Goal: Information Seeking & Learning: Learn about a topic

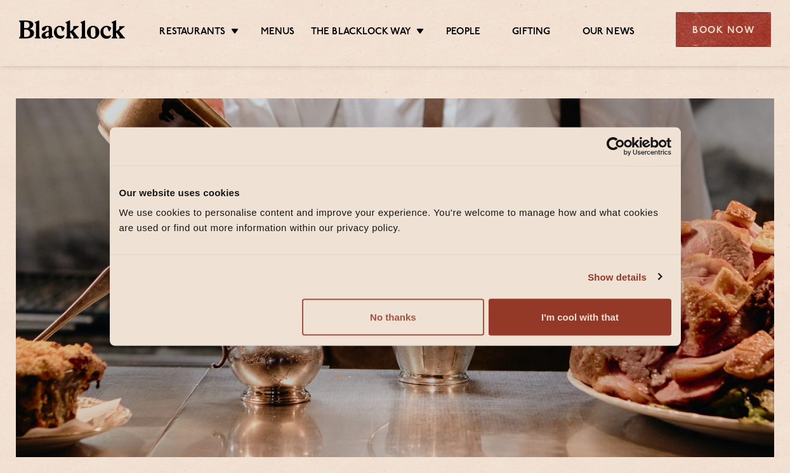
click at [449, 306] on button "No thanks" at bounding box center [393, 317] width 182 height 37
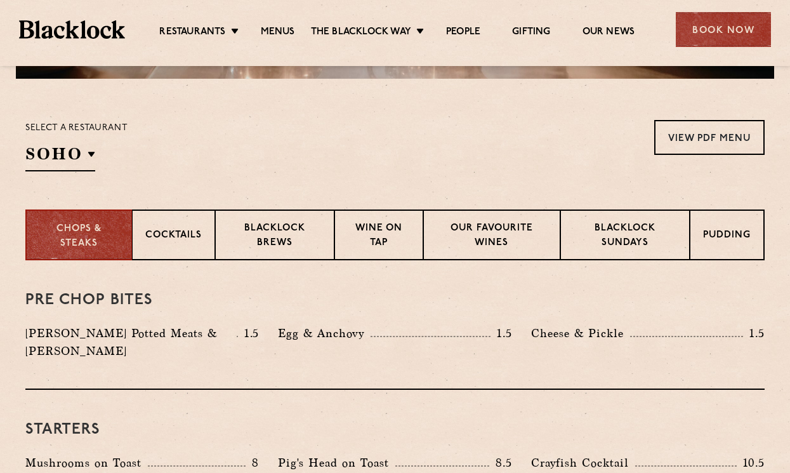
scroll to position [382, 0]
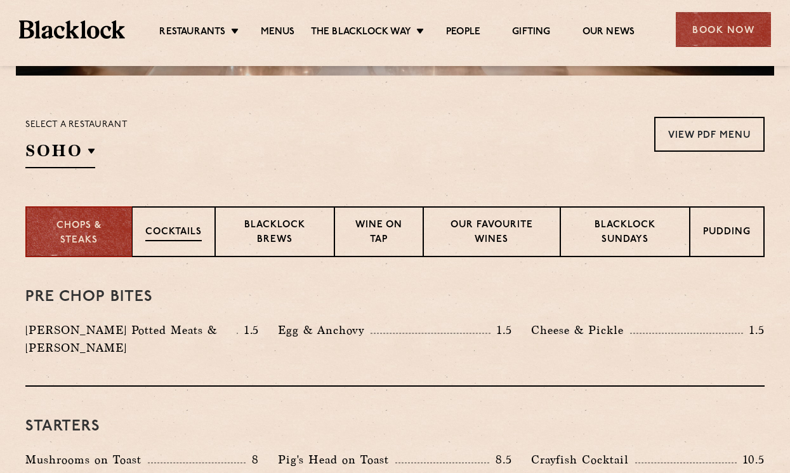
click at [164, 230] on p "Cocktails" at bounding box center [173, 233] width 56 height 16
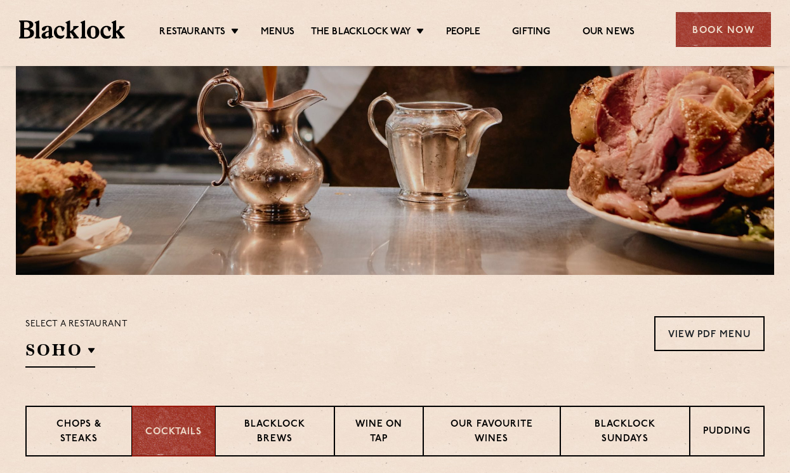
scroll to position [192, 0]
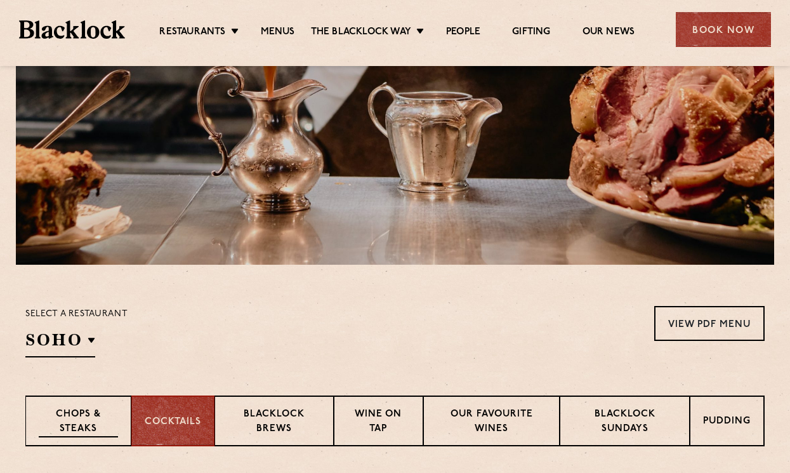
click at [114, 414] on p "Chops & Steaks" at bounding box center [78, 423] width 79 height 30
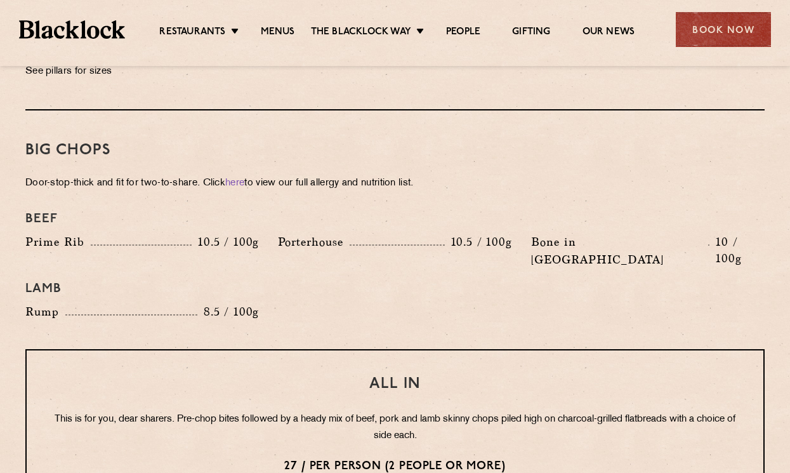
scroll to position [1402, 0]
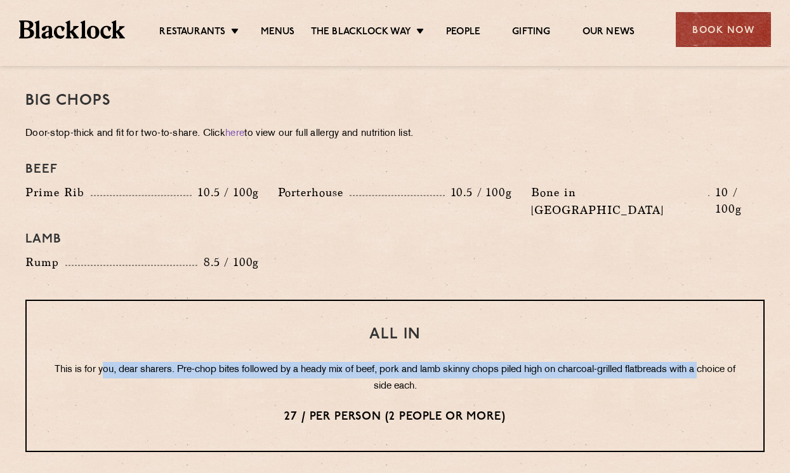
drag, startPoint x: 118, startPoint y: 335, endPoint x: 291, endPoint y: 345, distance: 173.6
click at [292, 362] on p "This is for you, dear sharers. Pre-chop bites followed by a heady mix of beef, …" at bounding box center [395, 378] width 686 height 33
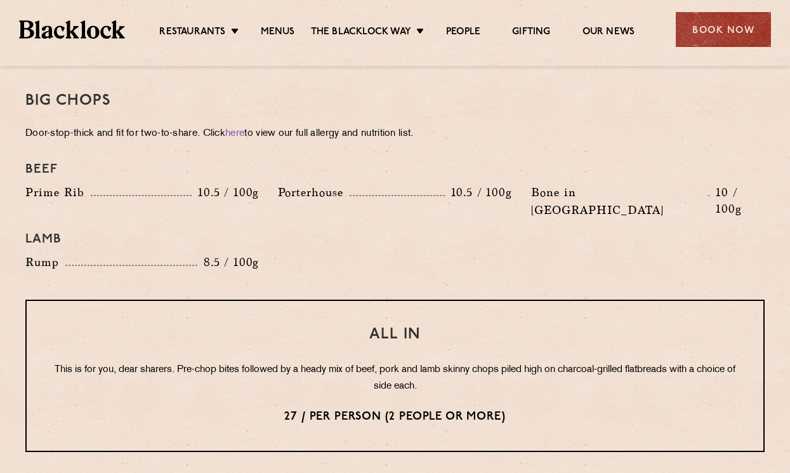
click at [291, 362] on p "This is for you, dear sharers. Pre-chop bites followed by a heady mix of beef, …" at bounding box center [395, 378] width 686 height 33
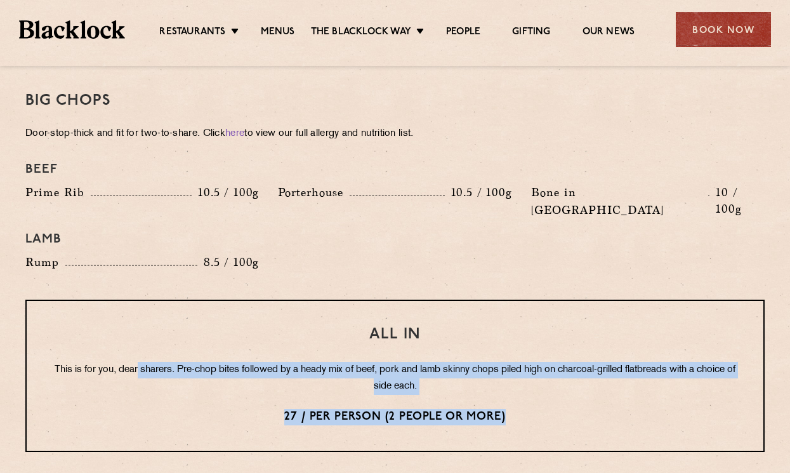
drag, startPoint x: 154, startPoint y: 335, endPoint x: 285, endPoint y: 393, distance: 143.0
click at [285, 393] on div "All In This is for you, dear sharers. Pre-chop bites followed by a heady mix of…" at bounding box center [395, 376] width 740 height 152
click at [289, 362] on p "This is for you, dear sharers. Pre-chop bites followed by a heady mix of beef, …" at bounding box center [395, 378] width 686 height 33
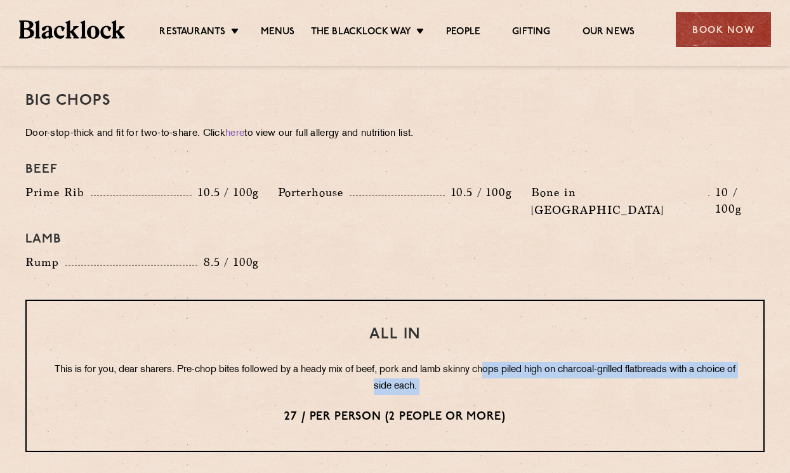
drag, startPoint x: 503, startPoint y: 329, endPoint x: 535, endPoint y: 363, distance: 46.7
click at [535, 363] on div "All In This is for you, dear sharers. Pre-chop bites followed by a heady mix of…" at bounding box center [395, 376] width 740 height 152
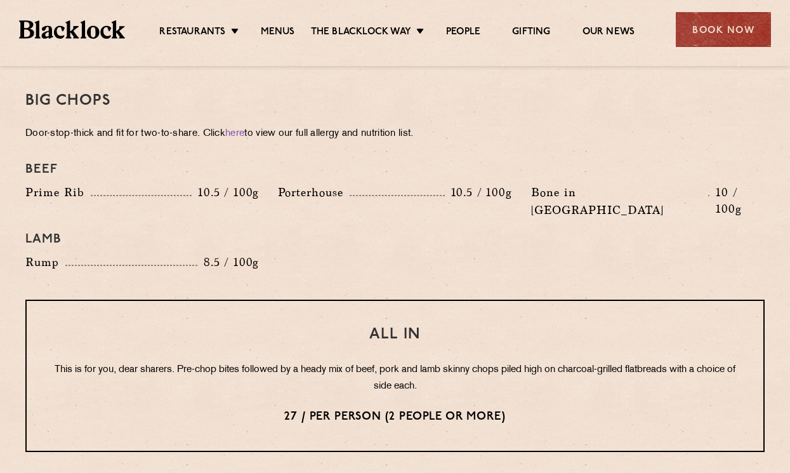
scroll to position [1407, 0]
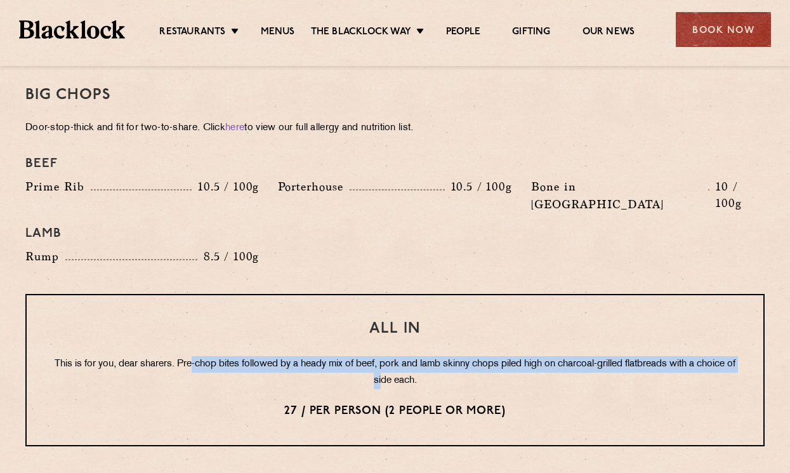
drag, startPoint x: 207, startPoint y: 329, endPoint x: 403, endPoint y: 337, distance: 196.3
click at [403, 356] on p "This is for you, dear sharers. Pre-chop bites followed by a heady mix of beef, …" at bounding box center [395, 372] width 686 height 33
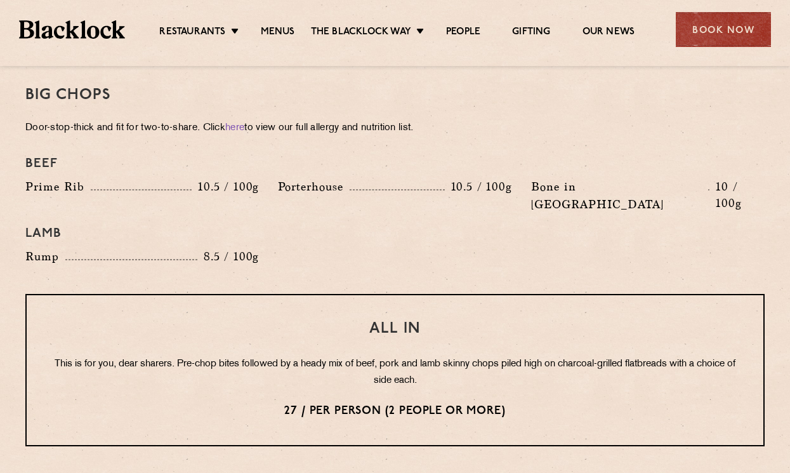
click at [519, 356] on p "This is for you, dear sharers. Pre-chop bites followed by a heady mix of beef, …" at bounding box center [395, 372] width 686 height 33
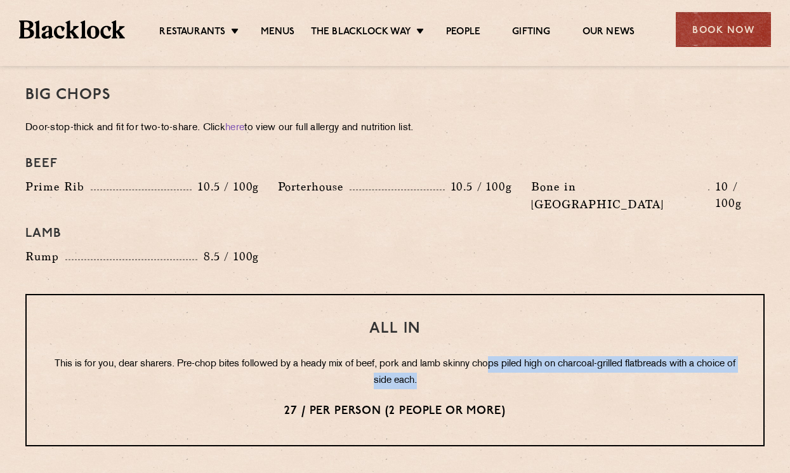
drag, startPoint x: 512, startPoint y: 330, endPoint x: 536, endPoint y: 340, distance: 25.6
click at [536, 356] on p "This is for you, dear sharers. Pre-chop bites followed by a heady mix of beef, …" at bounding box center [395, 372] width 686 height 33
click at [615, 356] on p "This is for you, dear sharers. Pre-chop bites followed by a heady mix of beef, …" at bounding box center [395, 372] width 686 height 33
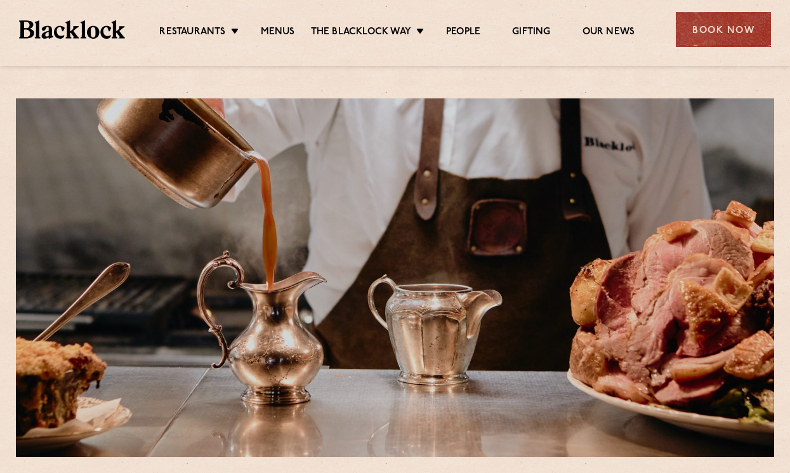
scroll to position [184, 0]
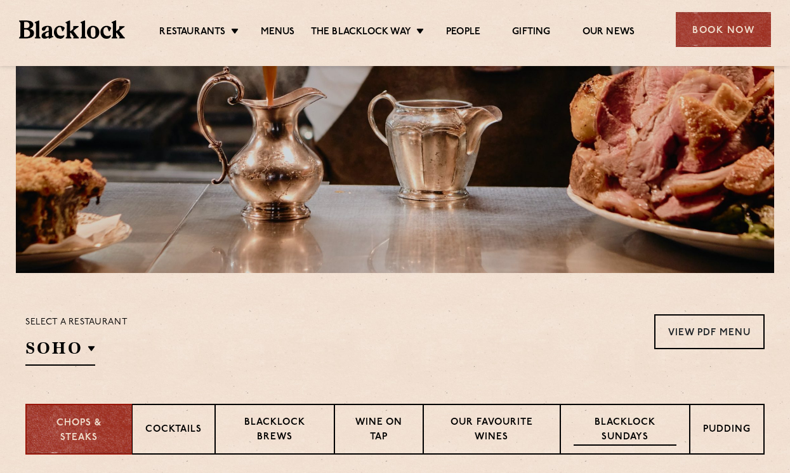
click at [609, 413] on div "Blacklock Sundays" at bounding box center [626, 429] width 130 height 51
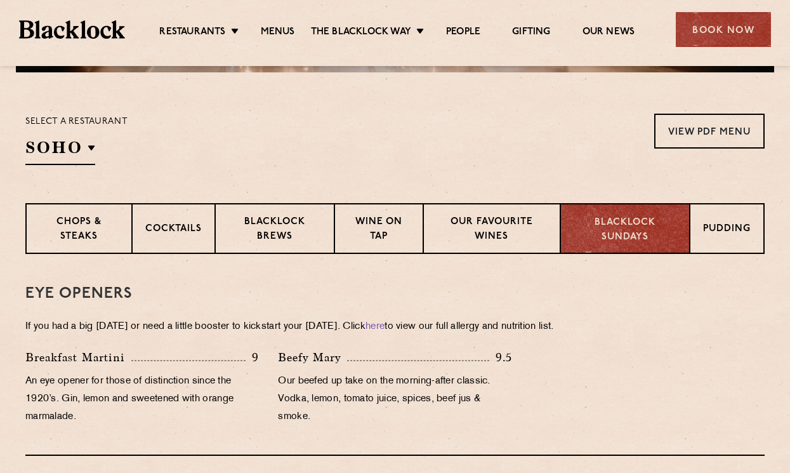
scroll to position [400, 0]
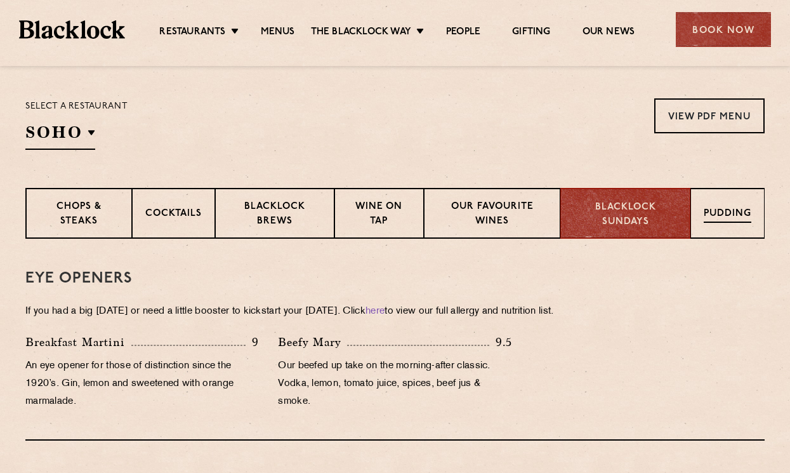
click at [694, 224] on div "Pudding" at bounding box center [728, 213] width 74 height 51
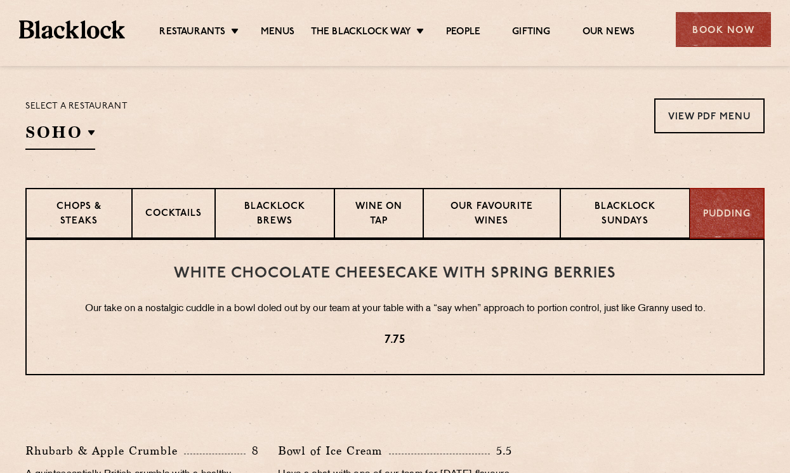
scroll to position [540, 0]
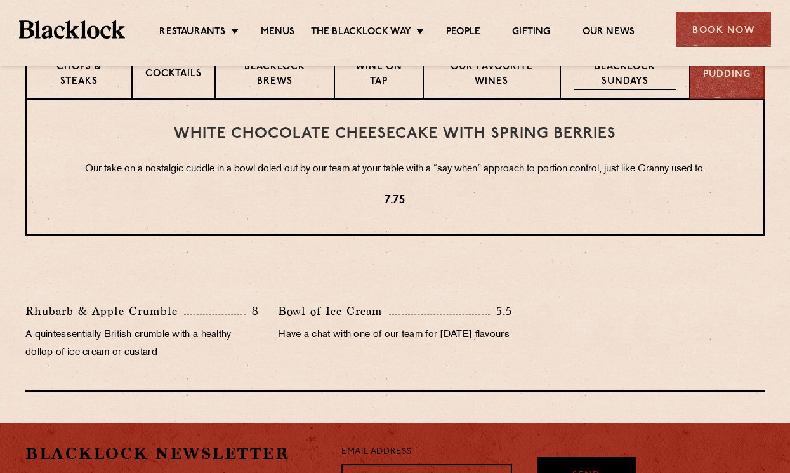
click at [628, 86] on p "Blacklock Sundays" at bounding box center [625, 75] width 103 height 30
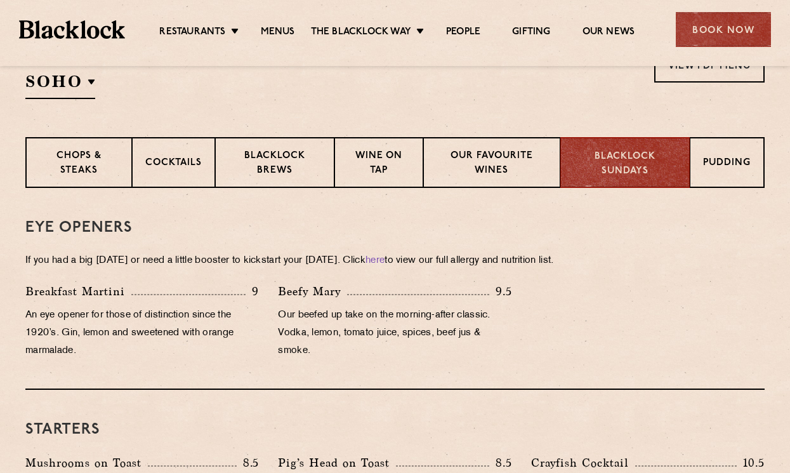
scroll to position [400, 0]
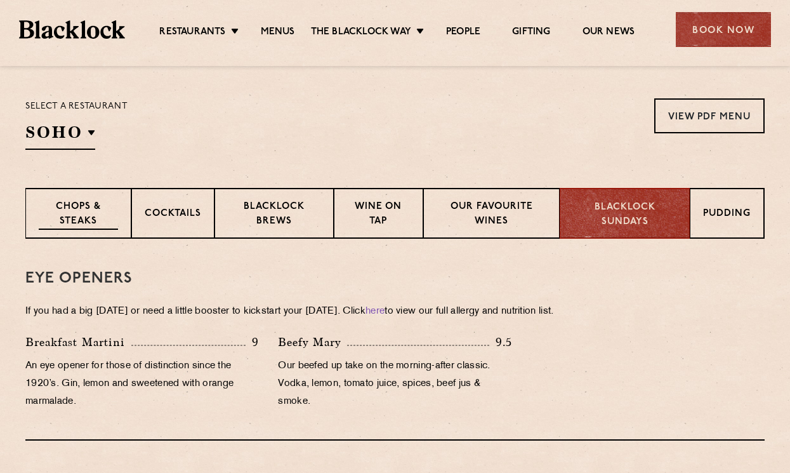
click at [105, 213] on p "Chops & Steaks" at bounding box center [78, 215] width 79 height 30
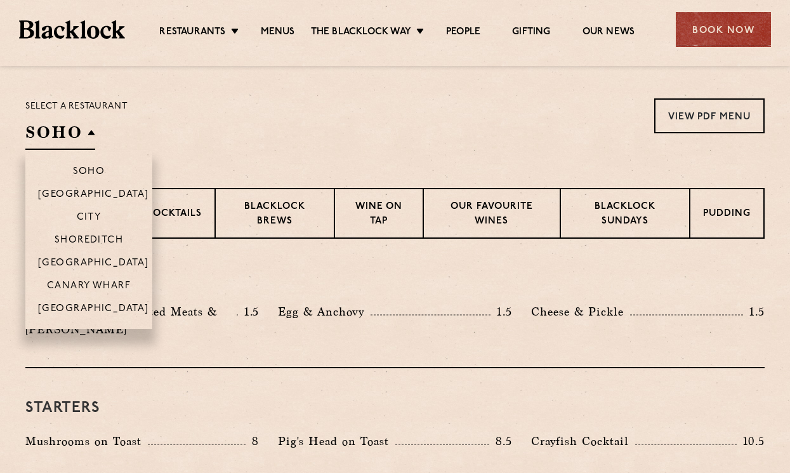
click at [76, 132] on h2 "SOHO" at bounding box center [60, 135] width 70 height 29
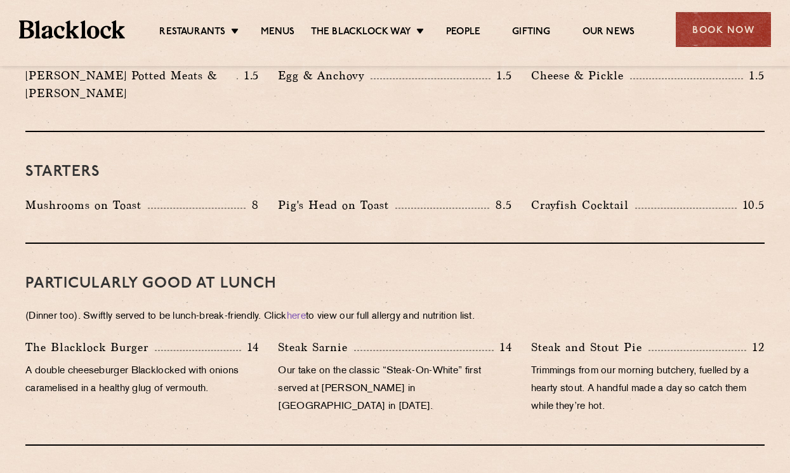
scroll to position [656, 0]
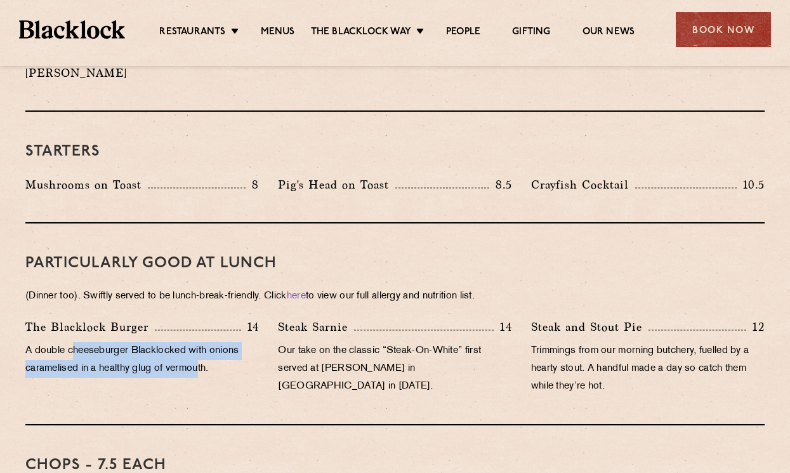
drag, startPoint x: 74, startPoint y: 336, endPoint x: 203, endPoint y: 355, distance: 130.3
click at [203, 355] on p "A double cheeseburger Blacklocked with onions caramelised in a healthy glug of …" at bounding box center [142, 360] width 234 height 36
drag, startPoint x: 228, startPoint y: 351, endPoint x: 47, endPoint y: 340, distance: 181.2
click at [47, 342] on p "A double cheeseburger Blacklocked with onions caramelised in a healthy glug of …" at bounding box center [142, 360] width 234 height 36
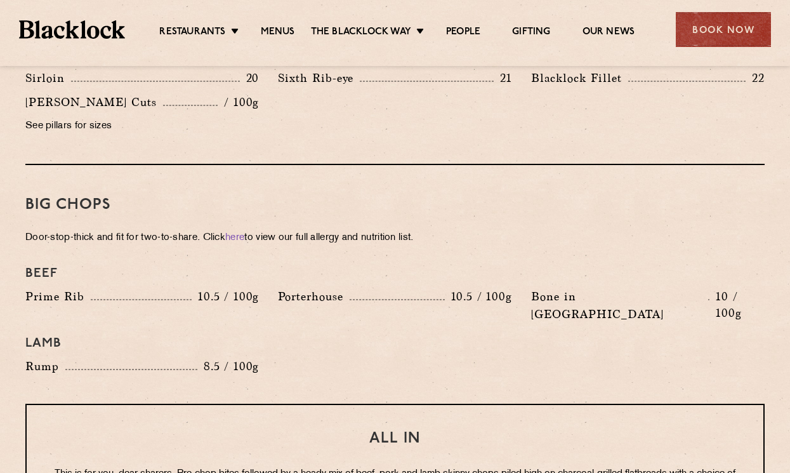
scroll to position [1362, 0]
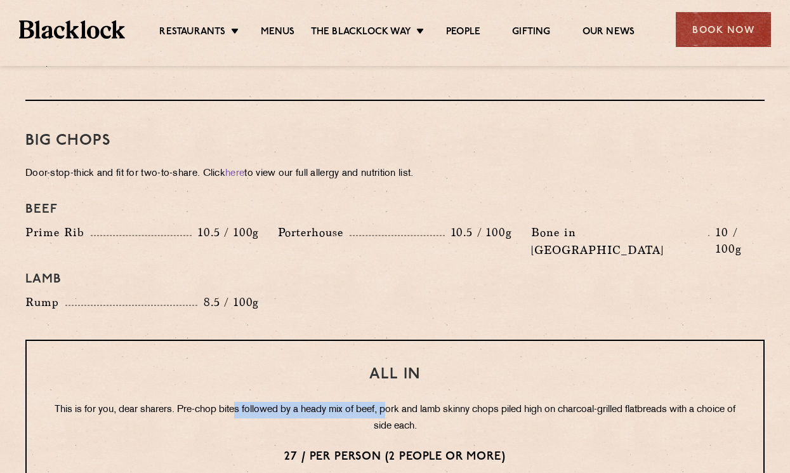
drag, startPoint x: 253, startPoint y: 377, endPoint x: 415, endPoint y: 371, distance: 161.3
click at [415, 402] on p "This is for you, dear sharers. Pre-chop bites followed by a heady mix of beef, …" at bounding box center [395, 418] width 686 height 33
click at [458, 402] on p "This is for you, dear sharers. Pre-chop bites followed by a heady mix of beef, …" at bounding box center [395, 418] width 686 height 33
drag, startPoint x: 514, startPoint y: 375, endPoint x: 568, endPoint y: 375, distance: 54.6
click at [568, 402] on p "This is for you, dear sharers. Pre-chop bites followed by a heady mix of beef, …" at bounding box center [395, 418] width 686 height 33
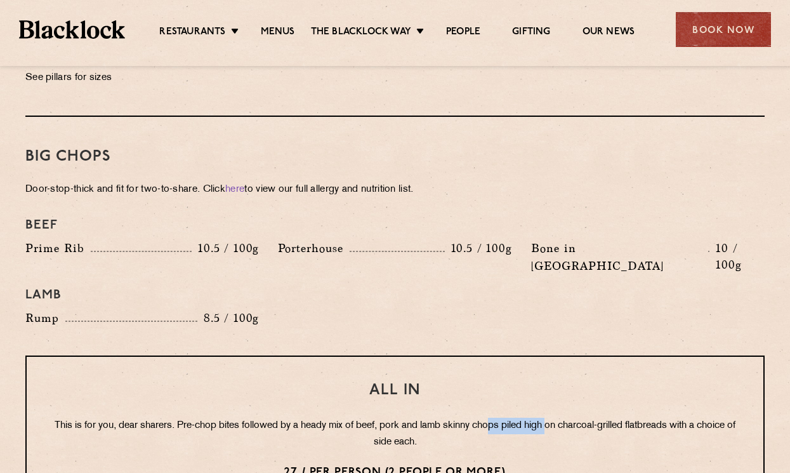
scroll to position [1349, 0]
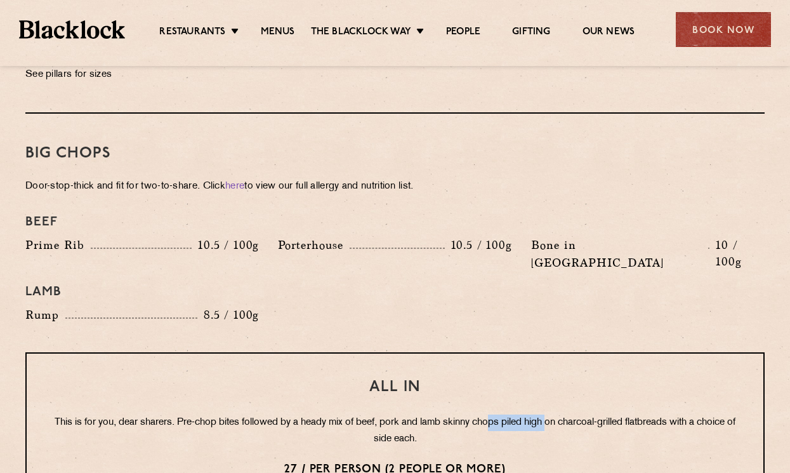
click at [568, 375] on div "All In This is for you, dear sharers. Pre-chop bites followed by a heady mix of…" at bounding box center [395, 428] width 740 height 152
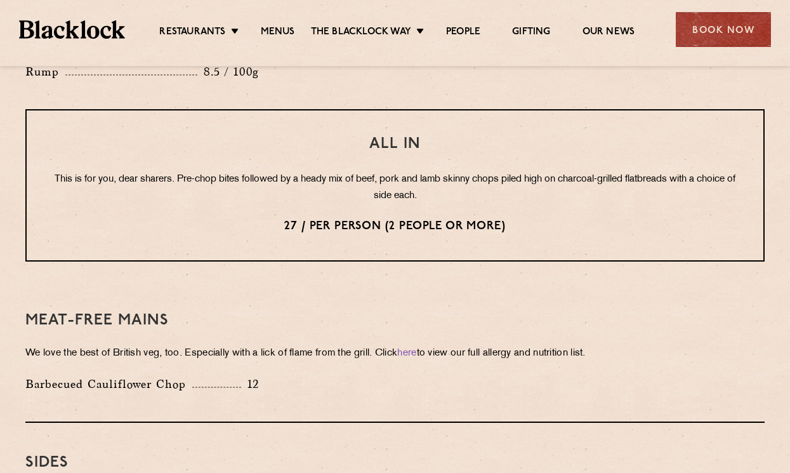
scroll to position [1595, 0]
